Goal: Task Accomplishment & Management: Use online tool/utility

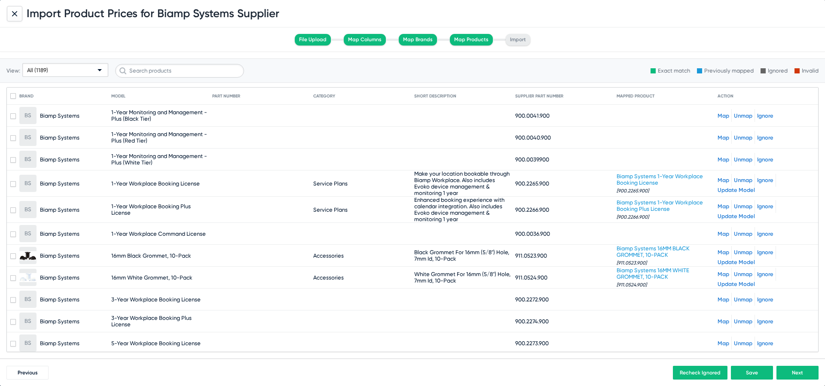
scroll to position [18427, 0]
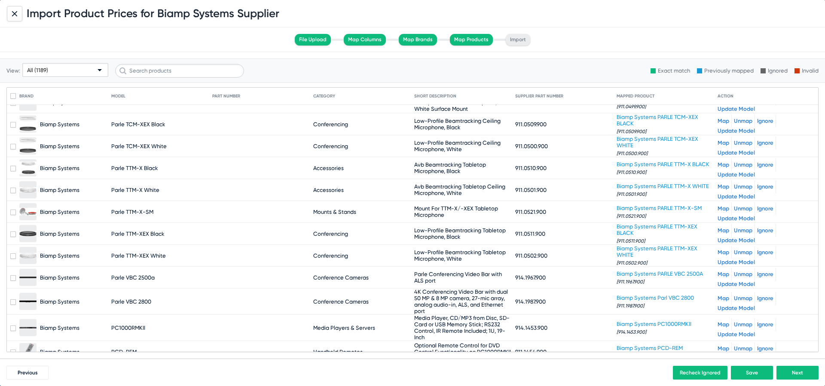
click at [76, 70] on div "All (1189)" at bounding box center [61, 71] width 69 height 14
click at [73, 86] on span "All (1189)" at bounding box center [65, 86] width 82 height 17
click at [68, 72] on div "All (1189)" at bounding box center [61, 71] width 69 height 14
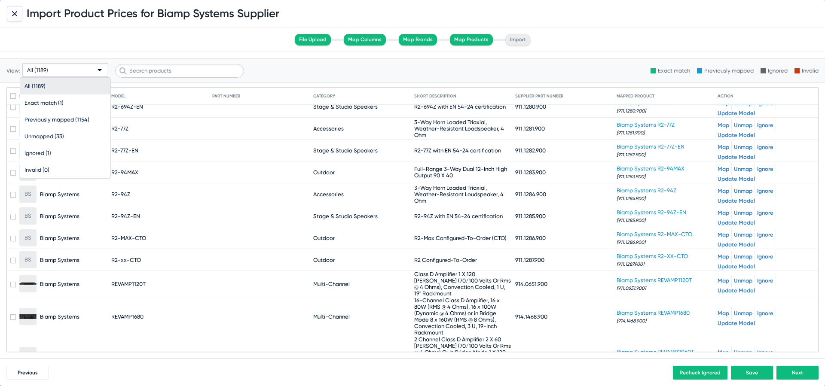
scroll to position [20910, 0]
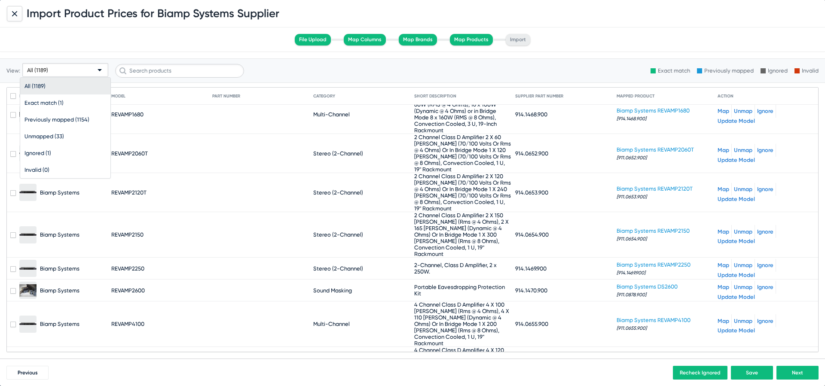
click at [739, 217] on div at bounding box center [412, 193] width 825 height 386
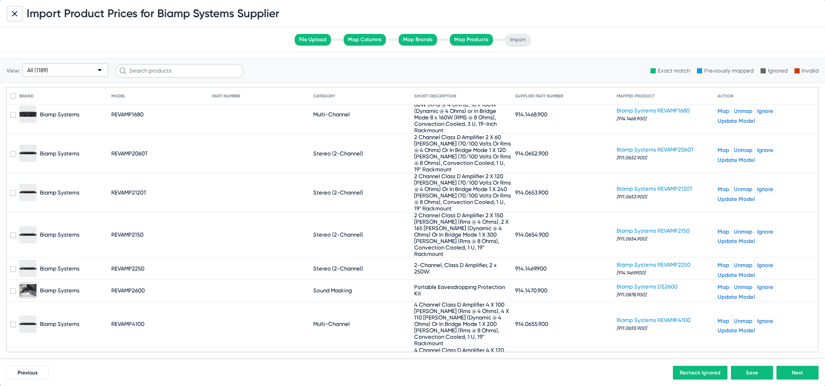
click at [742, 284] on link "Unmap" at bounding box center [743, 287] width 18 height 6
click at [723, 287] on link "Map" at bounding box center [724, 290] width 12 height 6
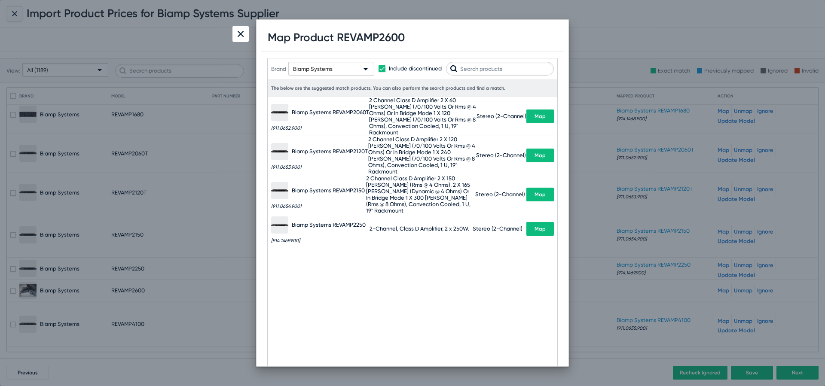
click at [236, 36] on div at bounding box center [240, 34] width 16 height 16
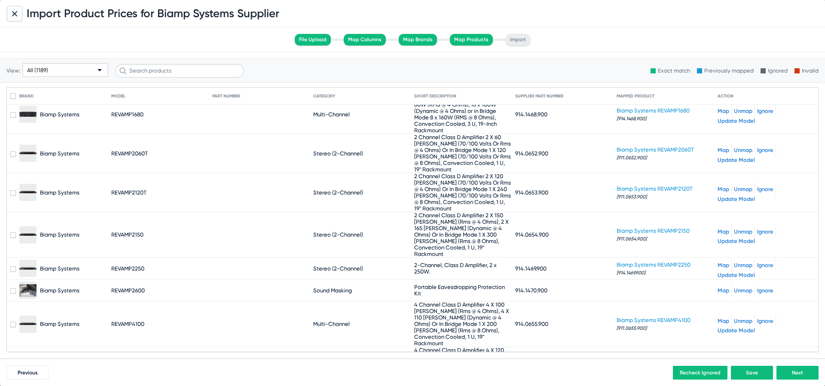
click at [48, 70] on div "All (1189)" at bounding box center [61, 71] width 69 height 14
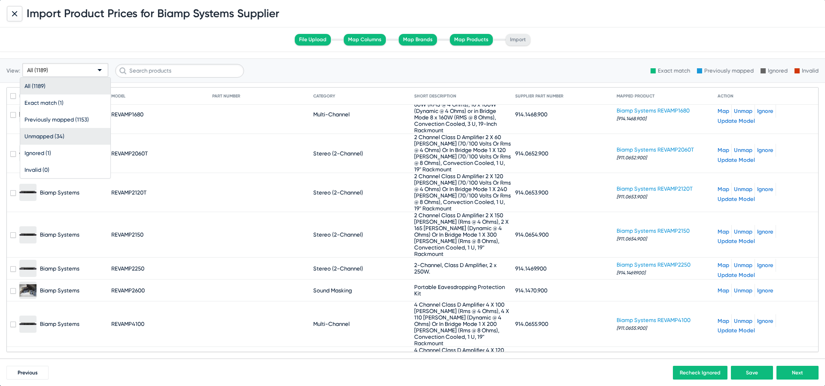
click at [58, 138] on span "Unmapped (34)" at bounding box center [65, 136] width 82 height 17
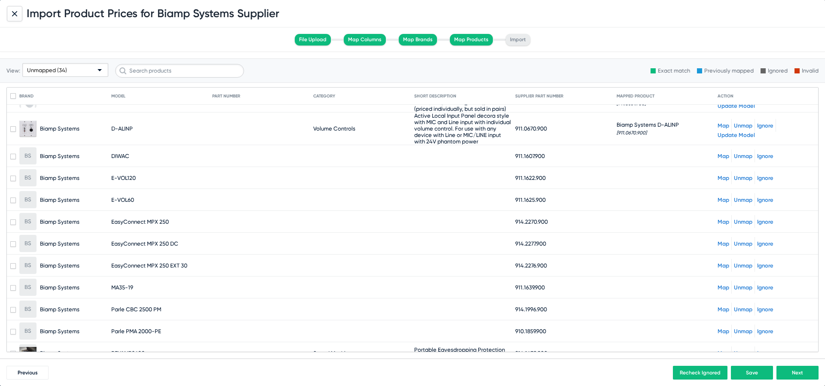
scroll to position [526, 0]
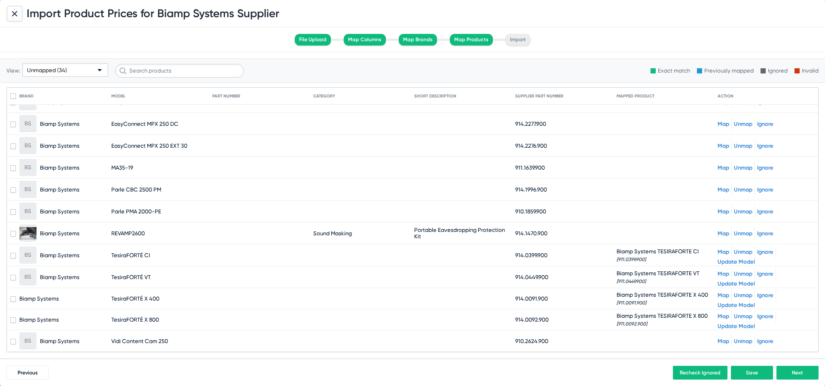
click at [53, 70] on span "Unmapped (34)" at bounding box center [47, 70] width 40 height 6
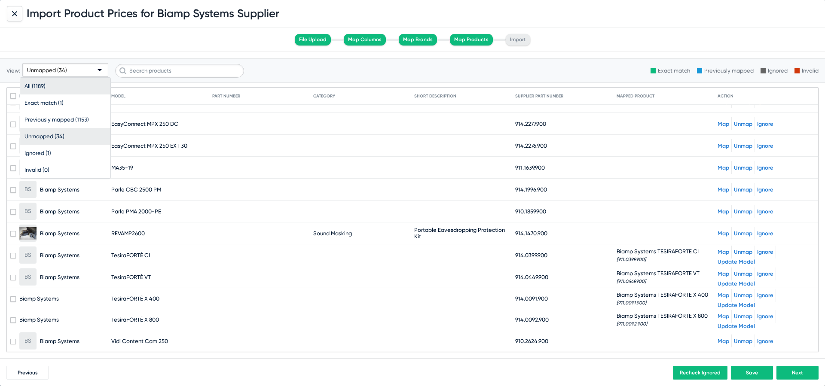
click at [60, 87] on span "All (1189)" at bounding box center [65, 86] width 82 height 17
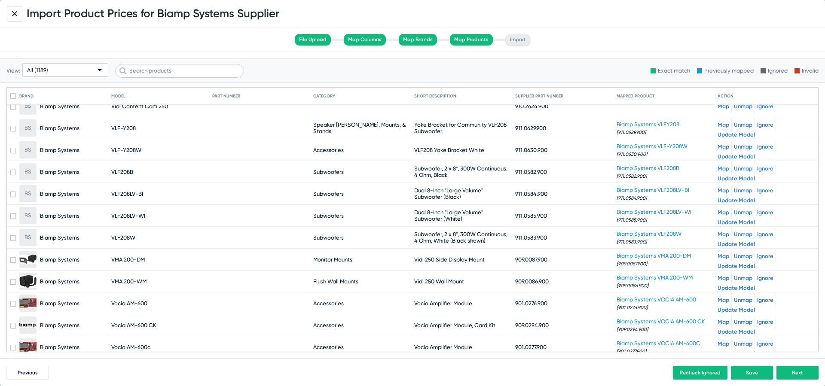
scroll to position [26242, 0]
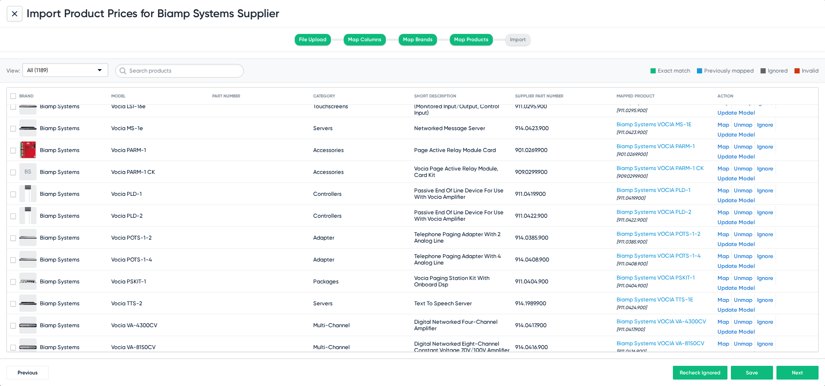
click at [746, 297] on link "Unmap" at bounding box center [743, 300] width 18 height 6
click at [721, 300] on link "Map" at bounding box center [724, 303] width 12 height 6
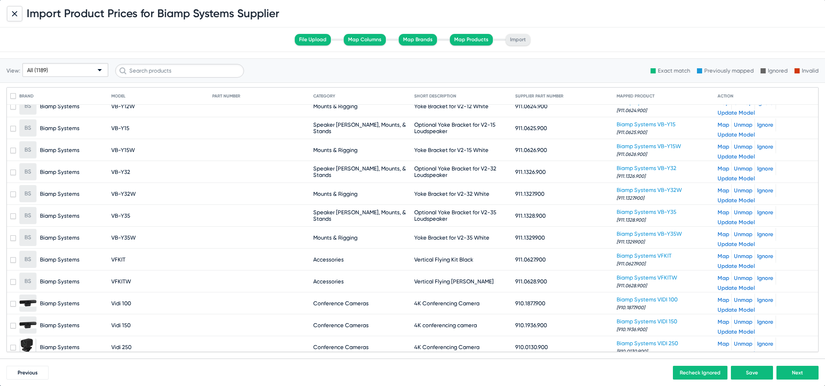
scroll to position [25454, 0]
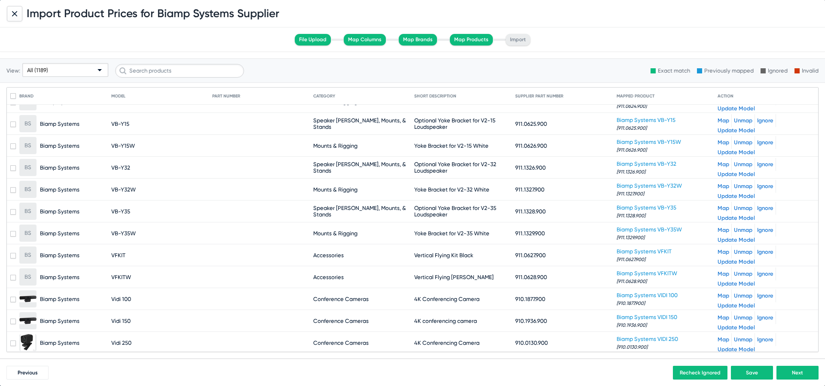
click at [721, 380] on div "Map Unmap Ignore" at bounding box center [766, 386] width 97 height 13
click at [721, 384] on link "Map" at bounding box center [724, 387] width 12 height 6
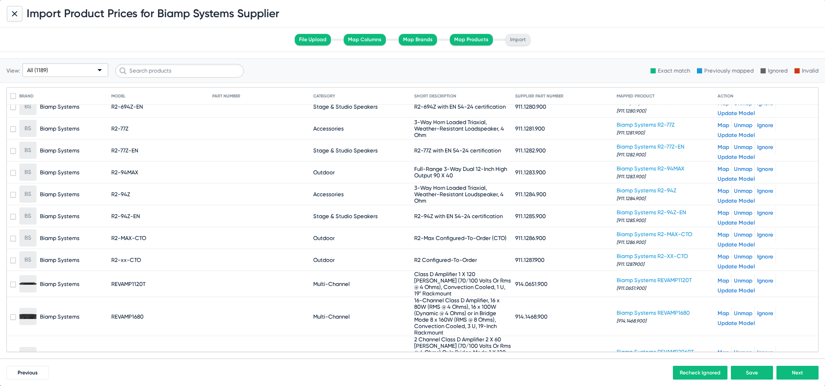
scroll to position [20910, 0]
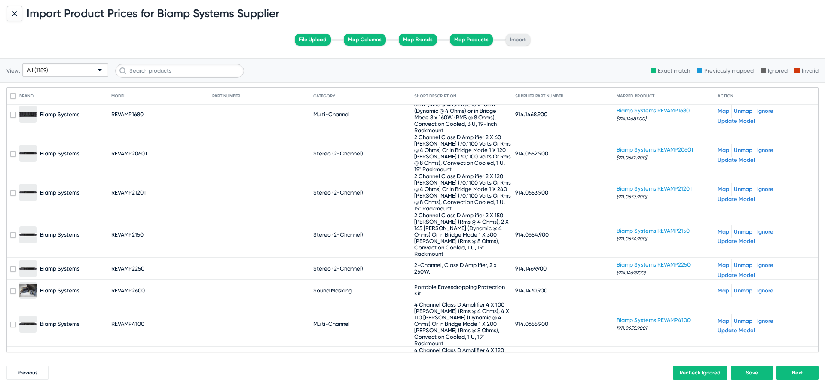
click at [746, 287] on link "Unmap" at bounding box center [743, 290] width 18 height 6
click at [53, 73] on div "All (1189)" at bounding box center [61, 71] width 69 height 14
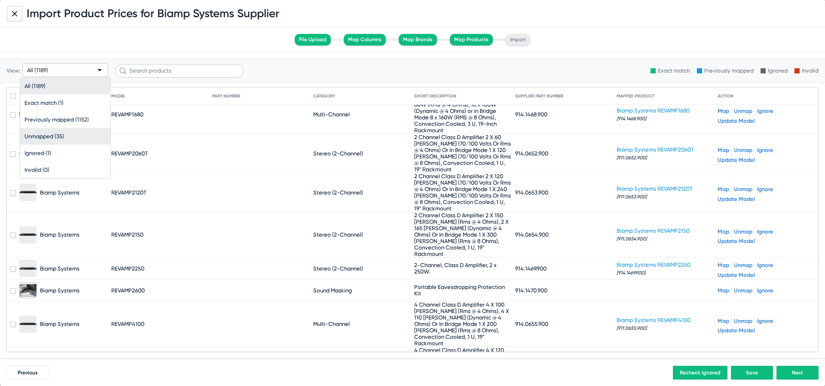
click at [73, 134] on span "Unmapped (35)" at bounding box center [65, 136] width 82 height 17
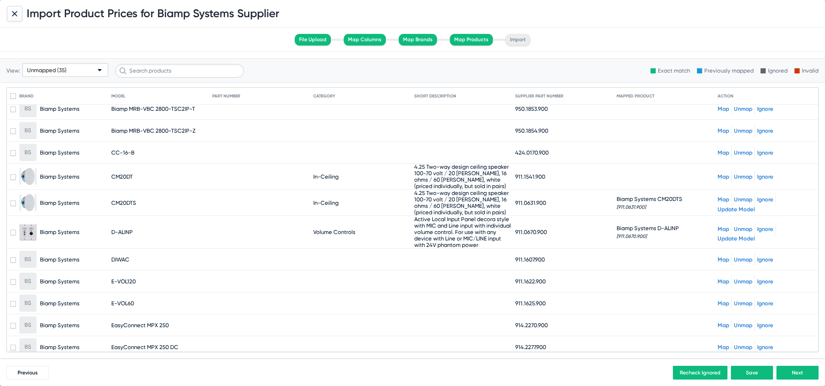
scroll to position [532, 0]
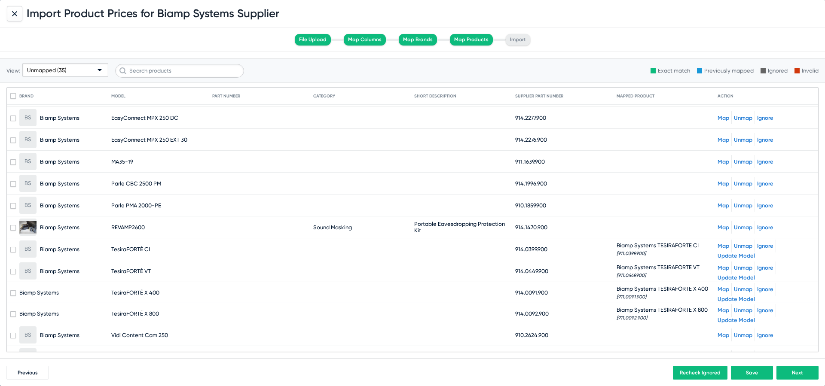
click at [47, 68] on span "Unmapped (35)" at bounding box center [47, 70] width 40 height 6
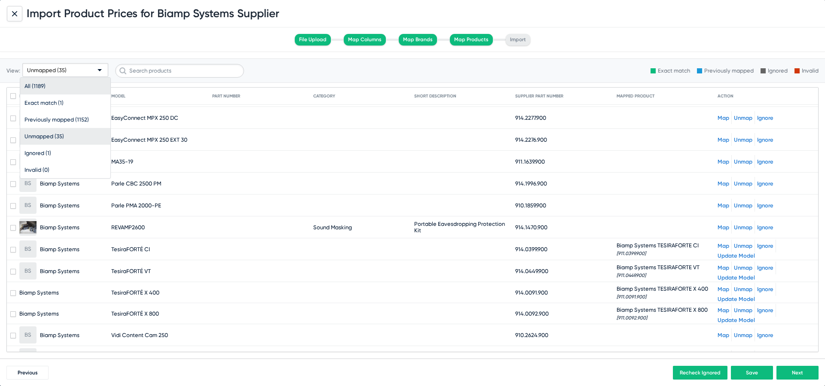
click at [55, 82] on span "All (1189)" at bounding box center [65, 86] width 82 height 17
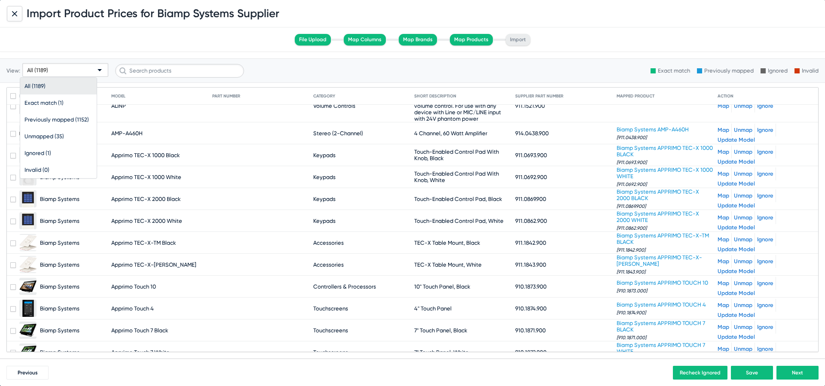
scroll to position [0, 0]
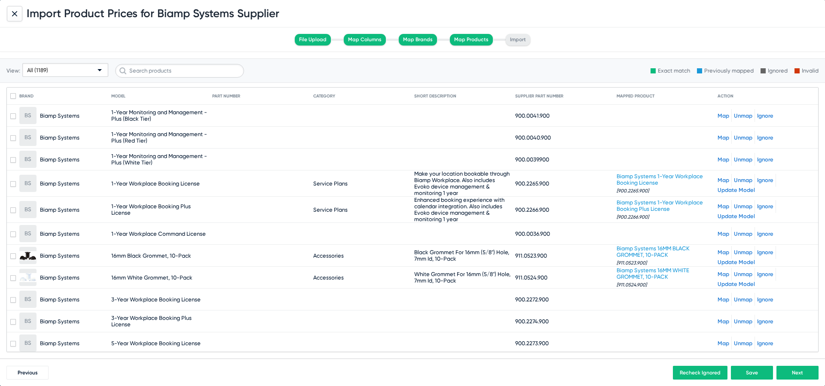
click at [812, 349] on div "Map Unmap Ignore" at bounding box center [766, 343] width 97 height 13
click at [815, 345] on mat-row "BS Biamp Systems 5-Year Workplace Booking License 900.2273.900 Map Unmap Ignore" at bounding box center [412, 344] width 811 height 22
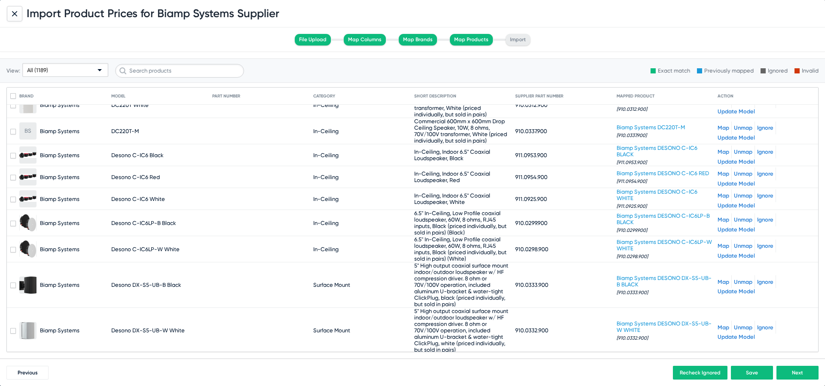
scroll to position [4216, 0]
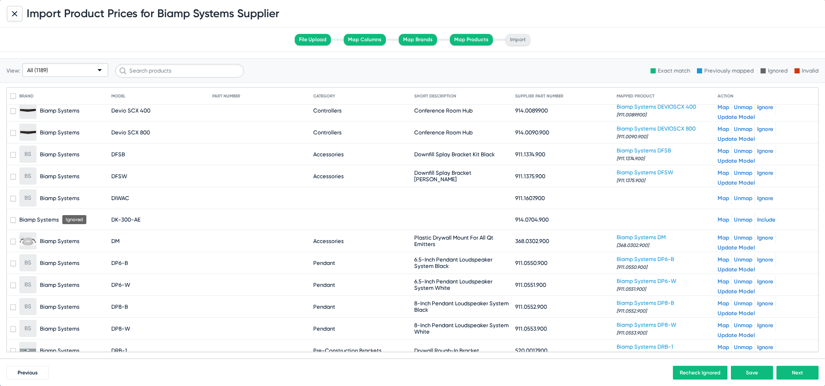
click at [762, 222] on link "Include" at bounding box center [766, 220] width 18 height 6
click at [76, 70] on div "All (1189)" at bounding box center [61, 71] width 69 height 14
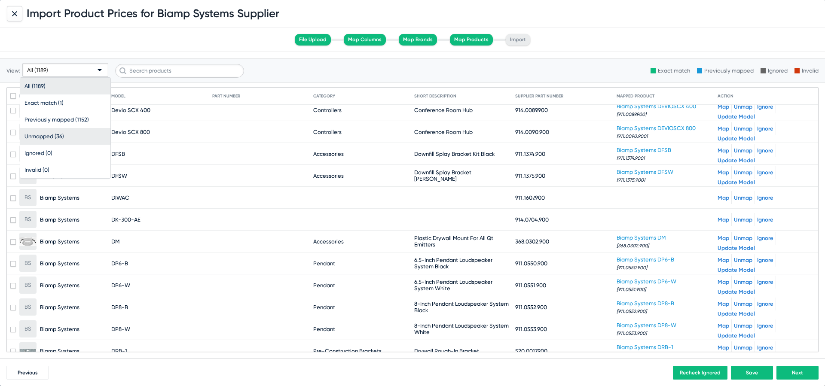
click at [76, 130] on span "Unmapped (36)" at bounding box center [65, 136] width 82 height 17
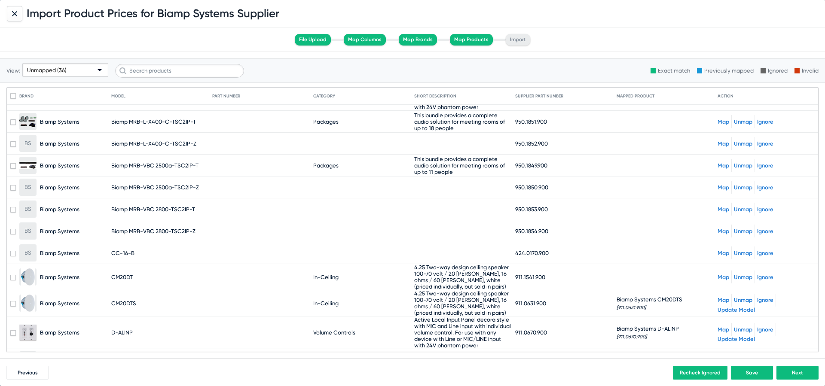
scroll to position [207, 0]
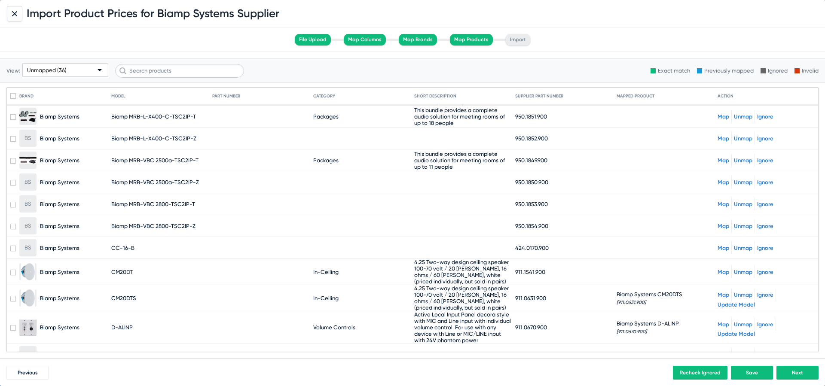
click at [795, 368] on button "Next" at bounding box center [797, 373] width 42 height 14
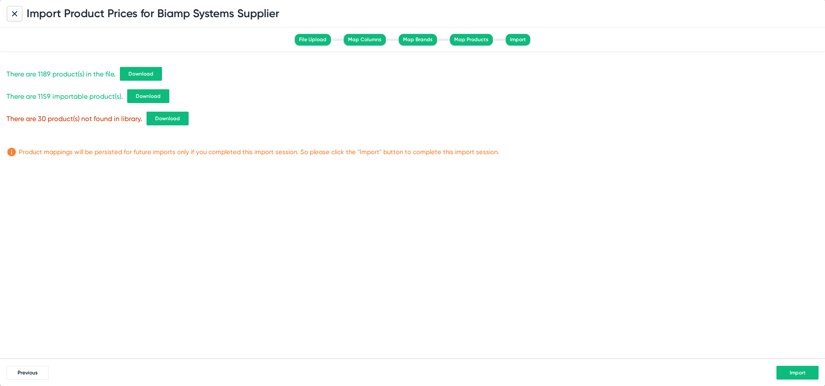
click at [133, 72] on span "Download" at bounding box center [140, 74] width 25 height 6
click at [143, 101] on button "Download" at bounding box center [148, 96] width 42 height 14
click at [165, 121] on span "Download" at bounding box center [167, 119] width 25 height 6
click at [799, 370] on span "Import" at bounding box center [798, 373] width 16 height 6
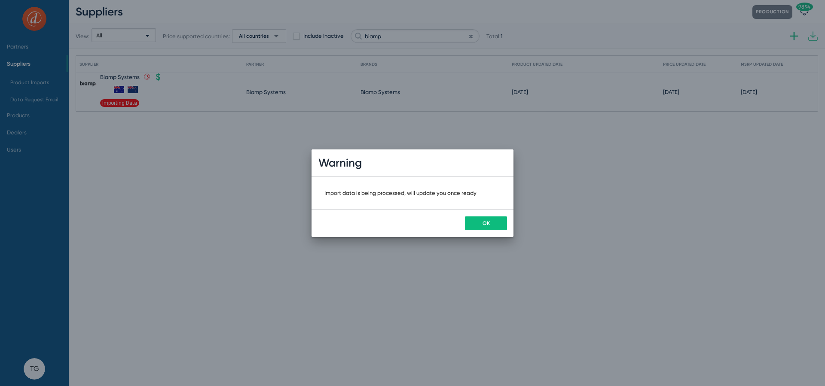
click at [479, 229] on button "OK" at bounding box center [486, 224] width 42 height 14
